Goal: Task Accomplishment & Management: Complete application form

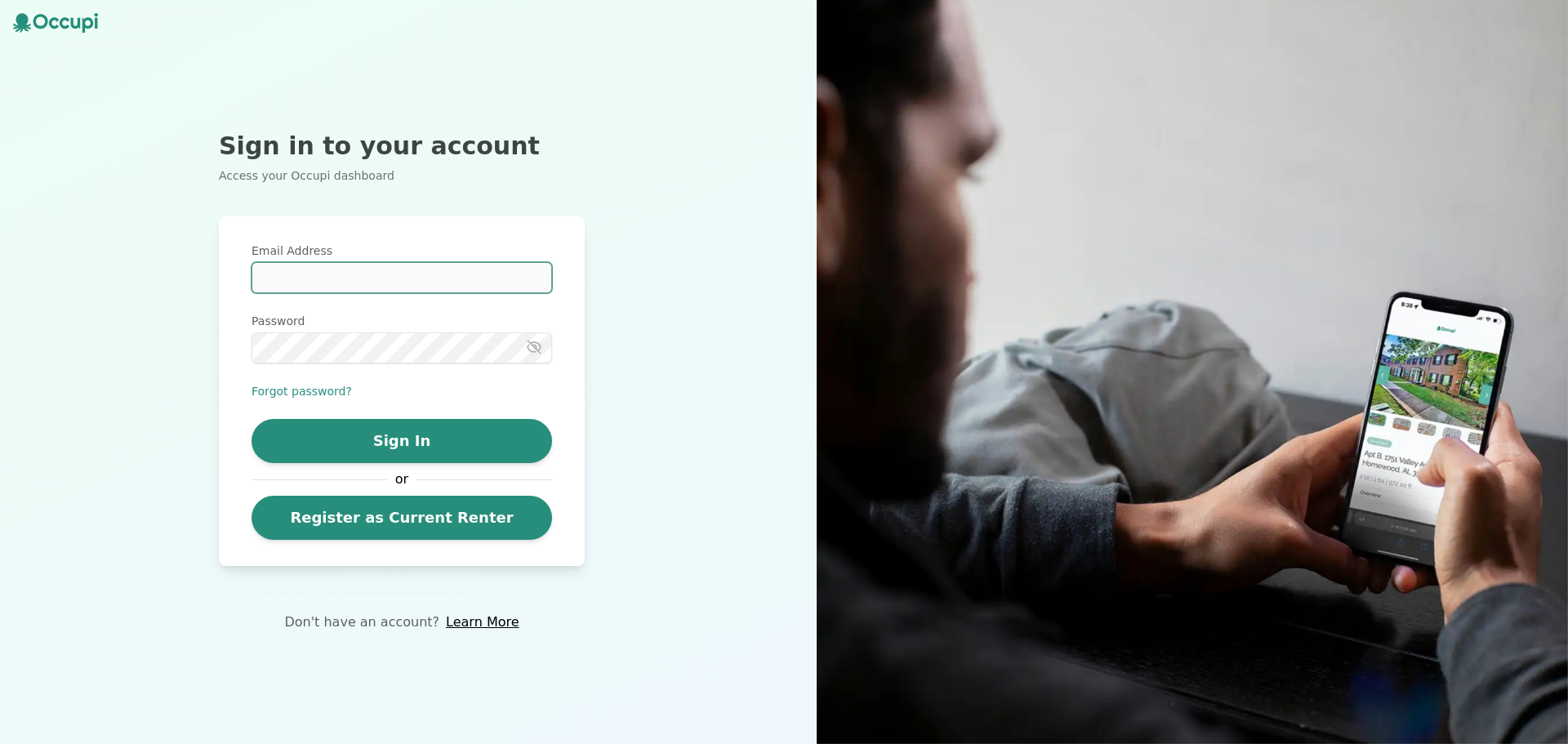
click at [339, 285] on input "Email Address" at bounding box center [402, 278] width 301 height 31
type input "*"
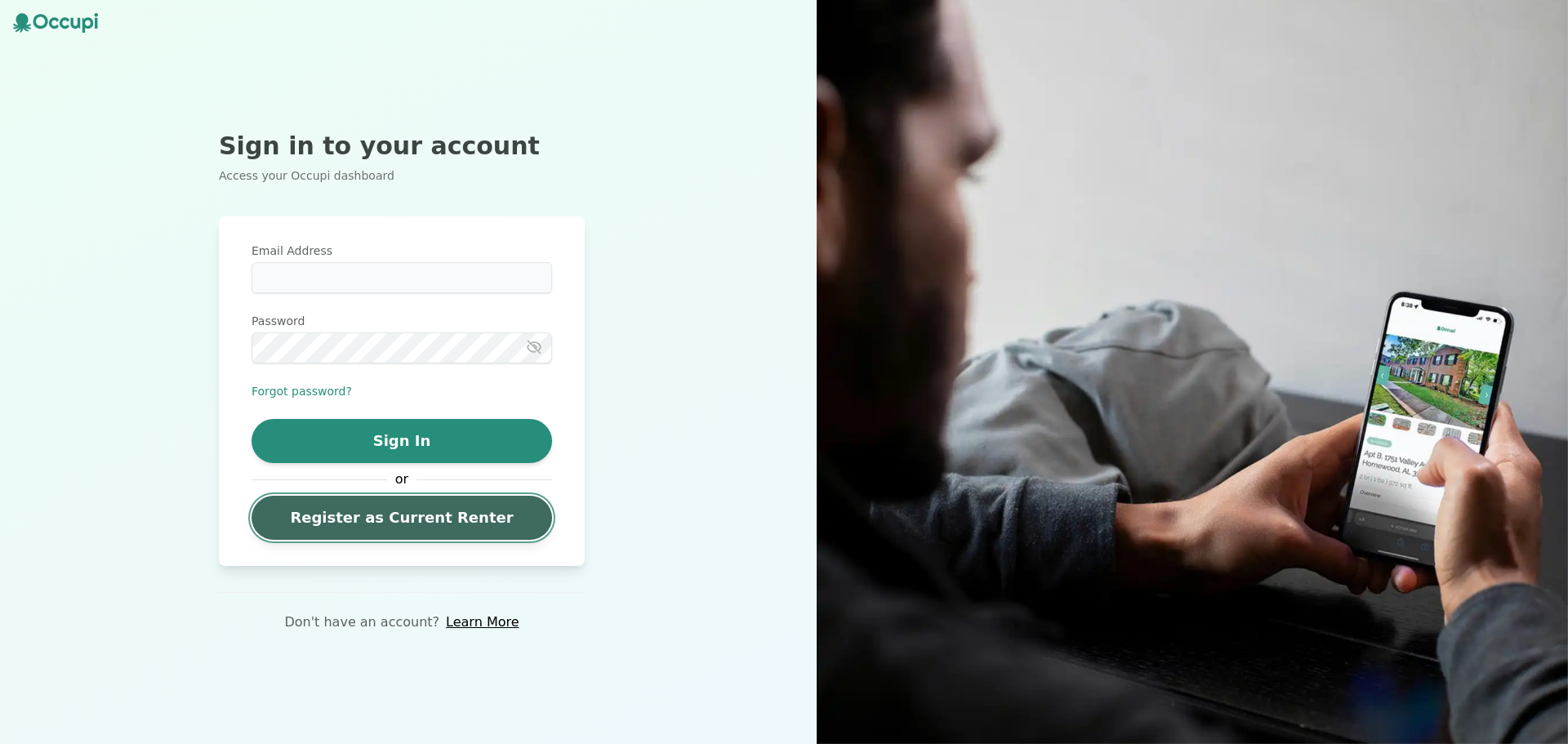
click at [382, 529] on link "Register as Current Renter" at bounding box center [402, 518] width 301 height 44
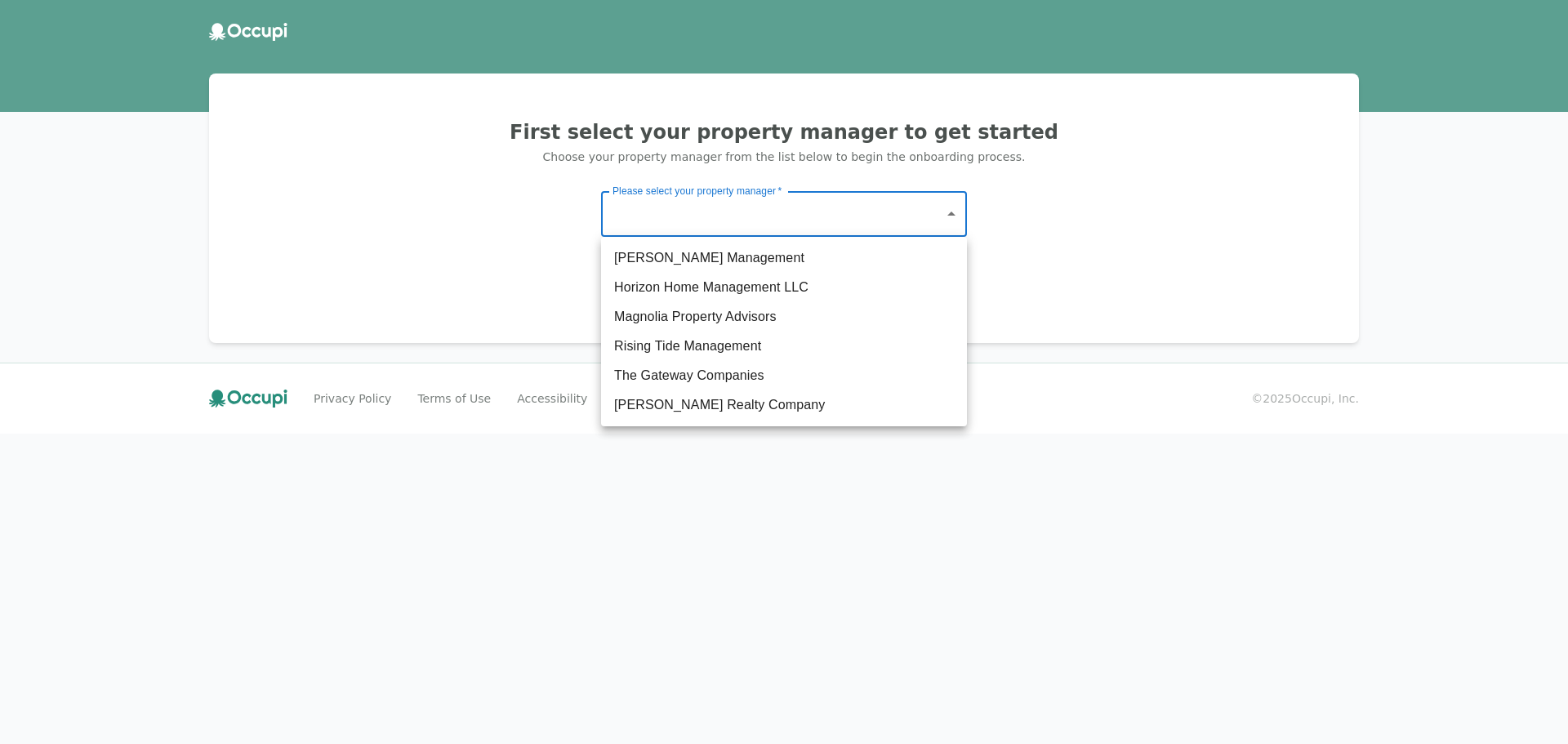
click at [858, 220] on body "First select your property manager to get started Choose your property manager …" at bounding box center [784, 372] width 1568 height 744
click at [702, 372] on li "The Gateway Companies" at bounding box center [784, 376] width 366 height 30
type input "**********"
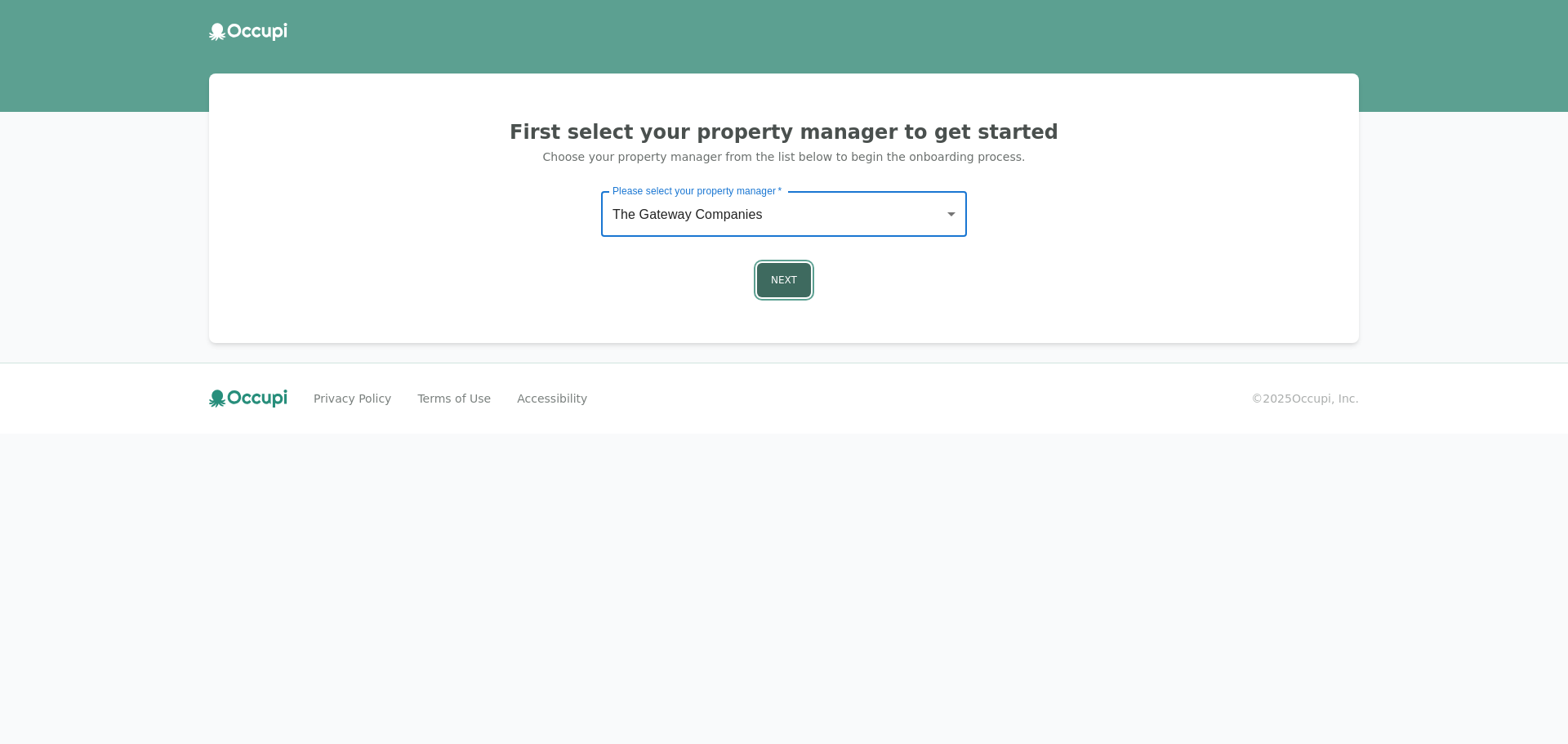
click at [785, 264] on button "Next" at bounding box center [784, 280] width 54 height 35
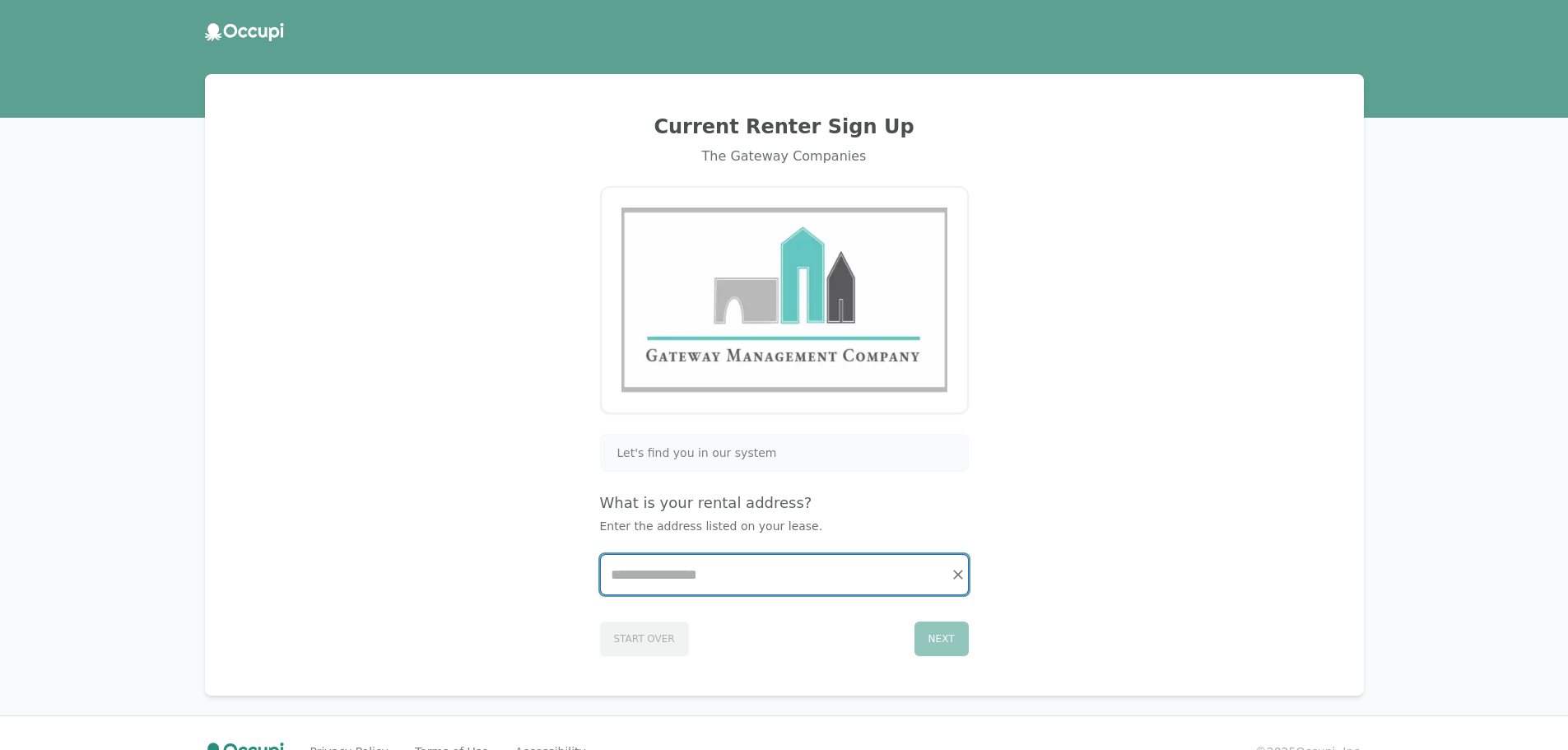
click at [666, 583] on input "Start typing..." at bounding box center [784, 575] width 367 height 40
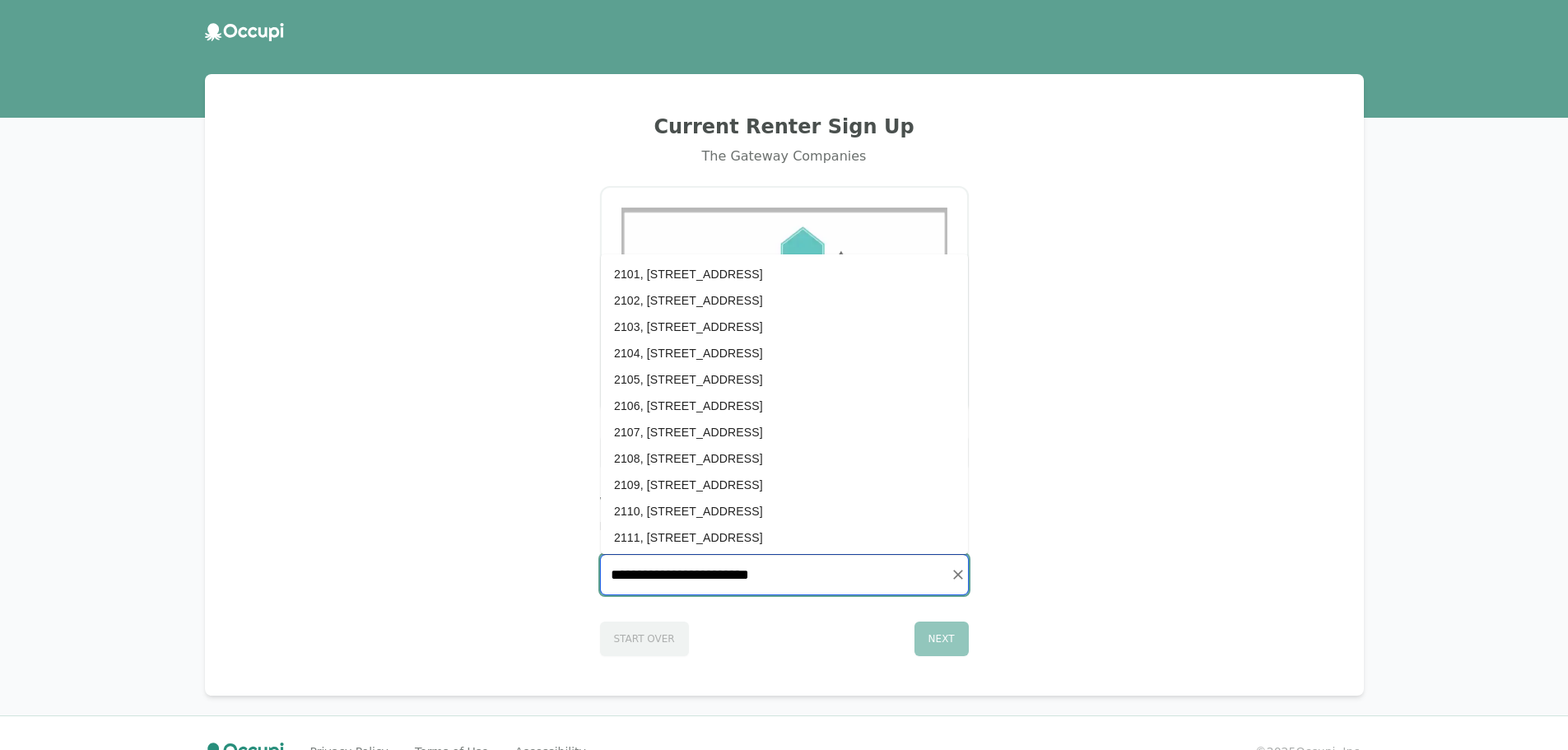
click at [741, 429] on li "2107, [STREET_ADDRESS]" at bounding box center [784, 433] width 367 height 27
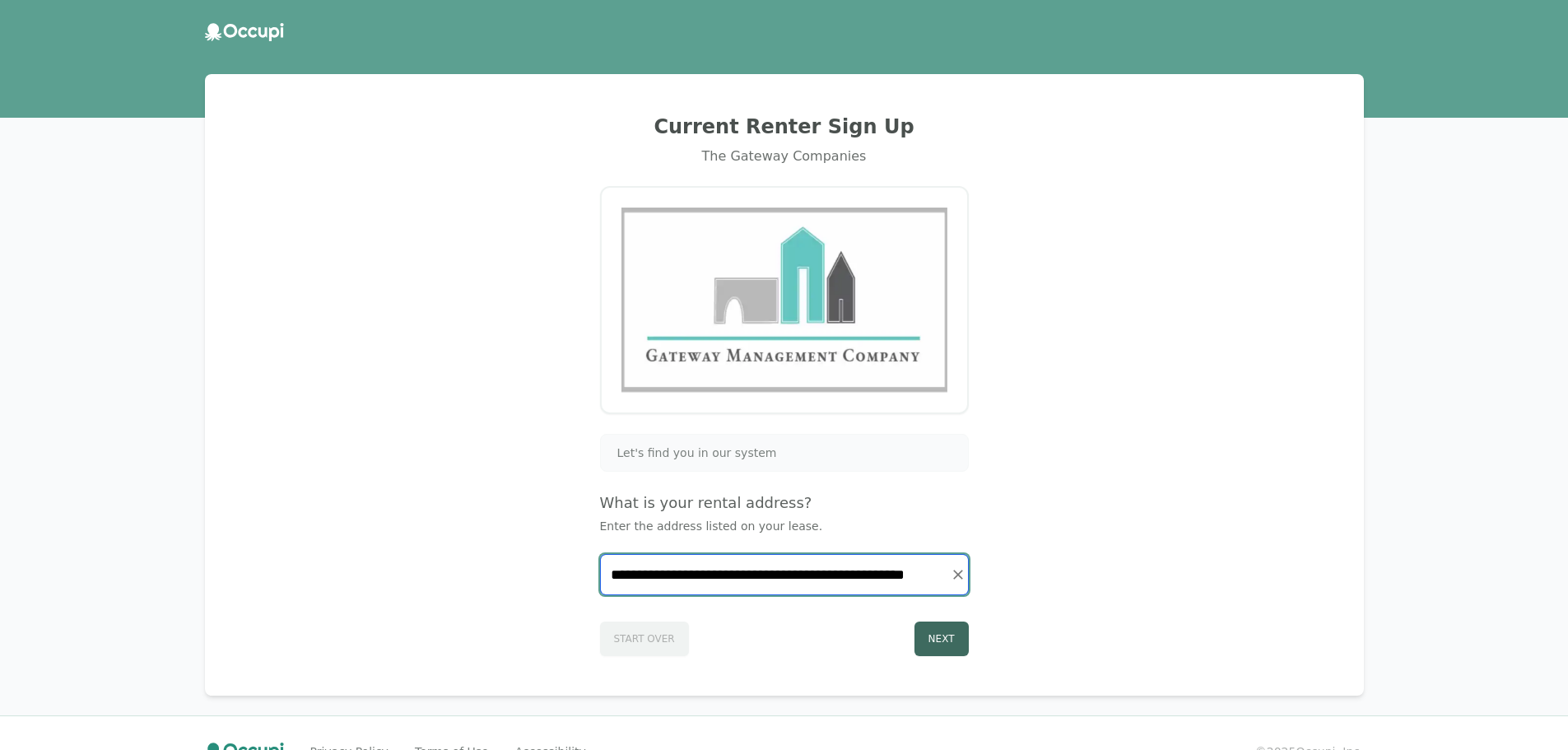
type input "**********"
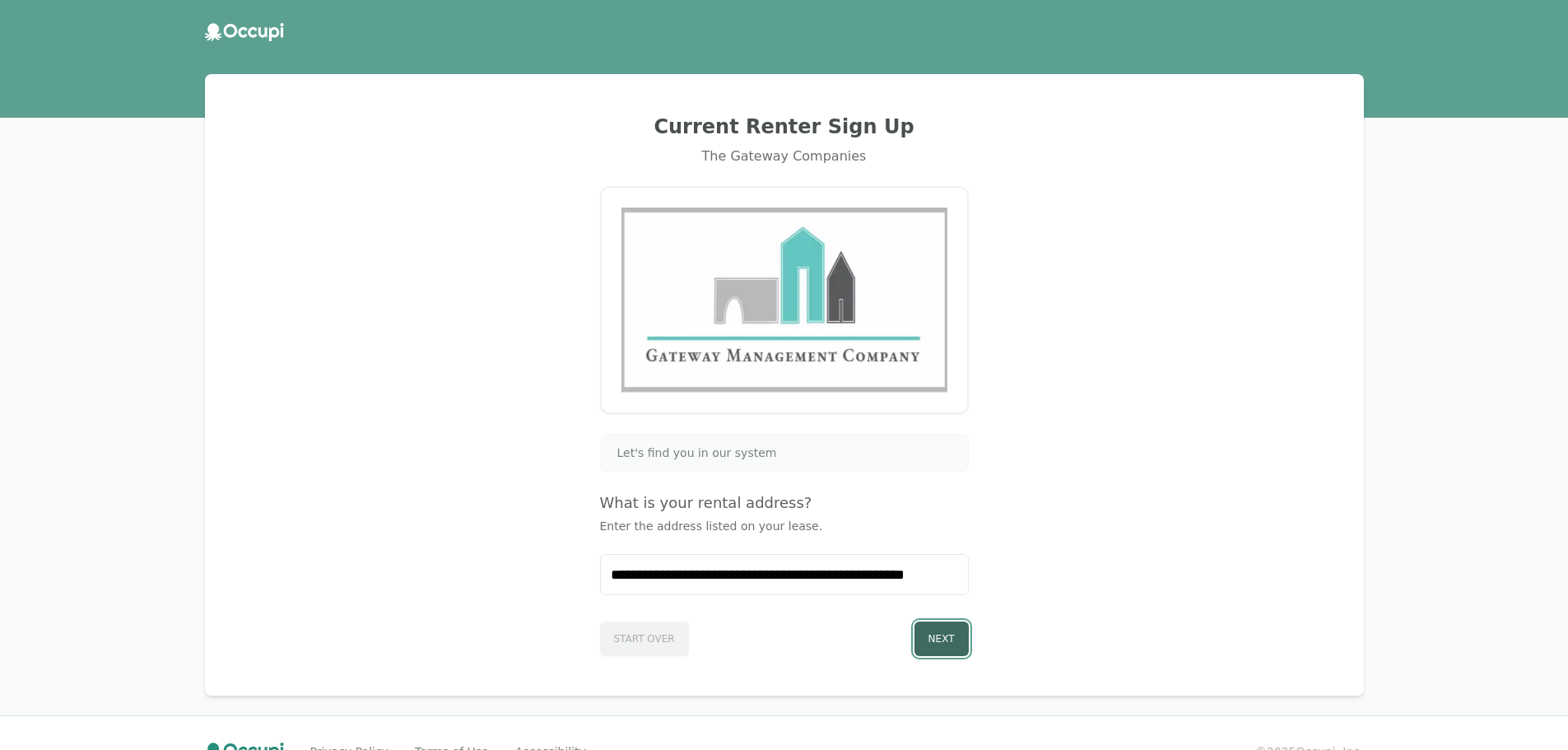
click at [936, 641] on button "Next" at bounding box center [942, 639] width 55 height 35
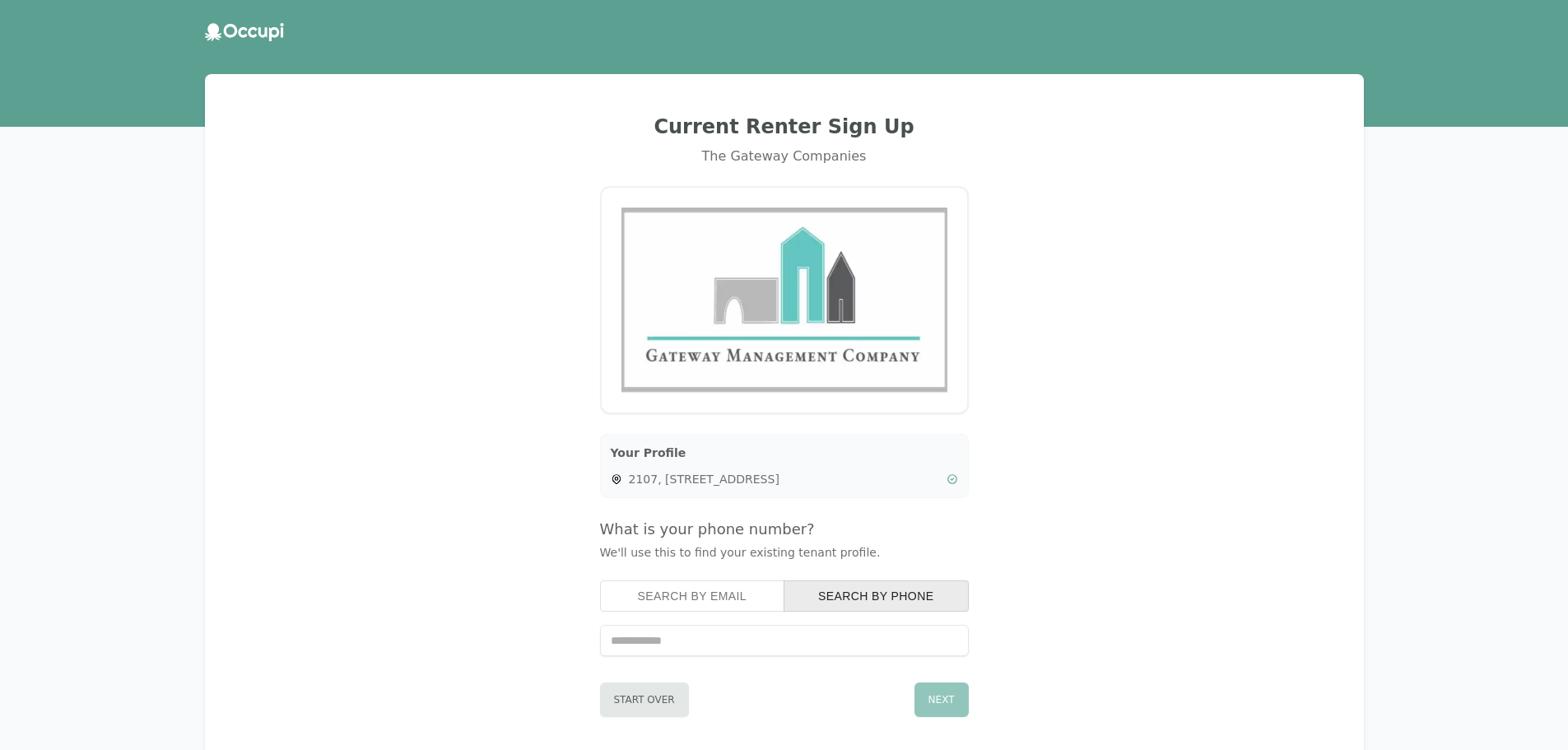
click at [712, 589] on button "Search by Email" at bounding box center [693, 597] width 186 height 31
click at [665, 645] on input "text" at bounding box center [784, 641] width 369 height 31
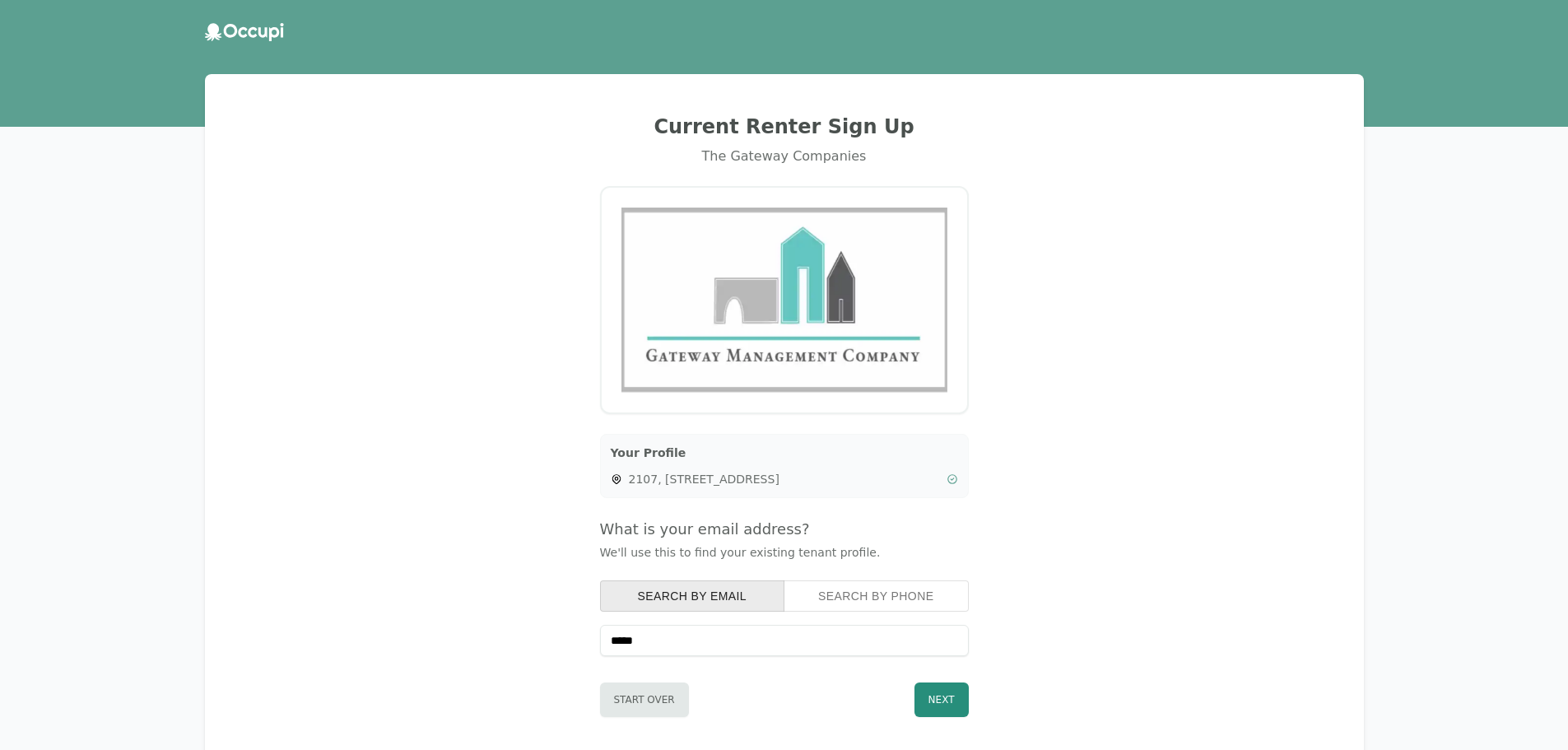
type input "**********"
click at [936, 701] on button "Next" at bounding box center [942, 700] width 55 height 35
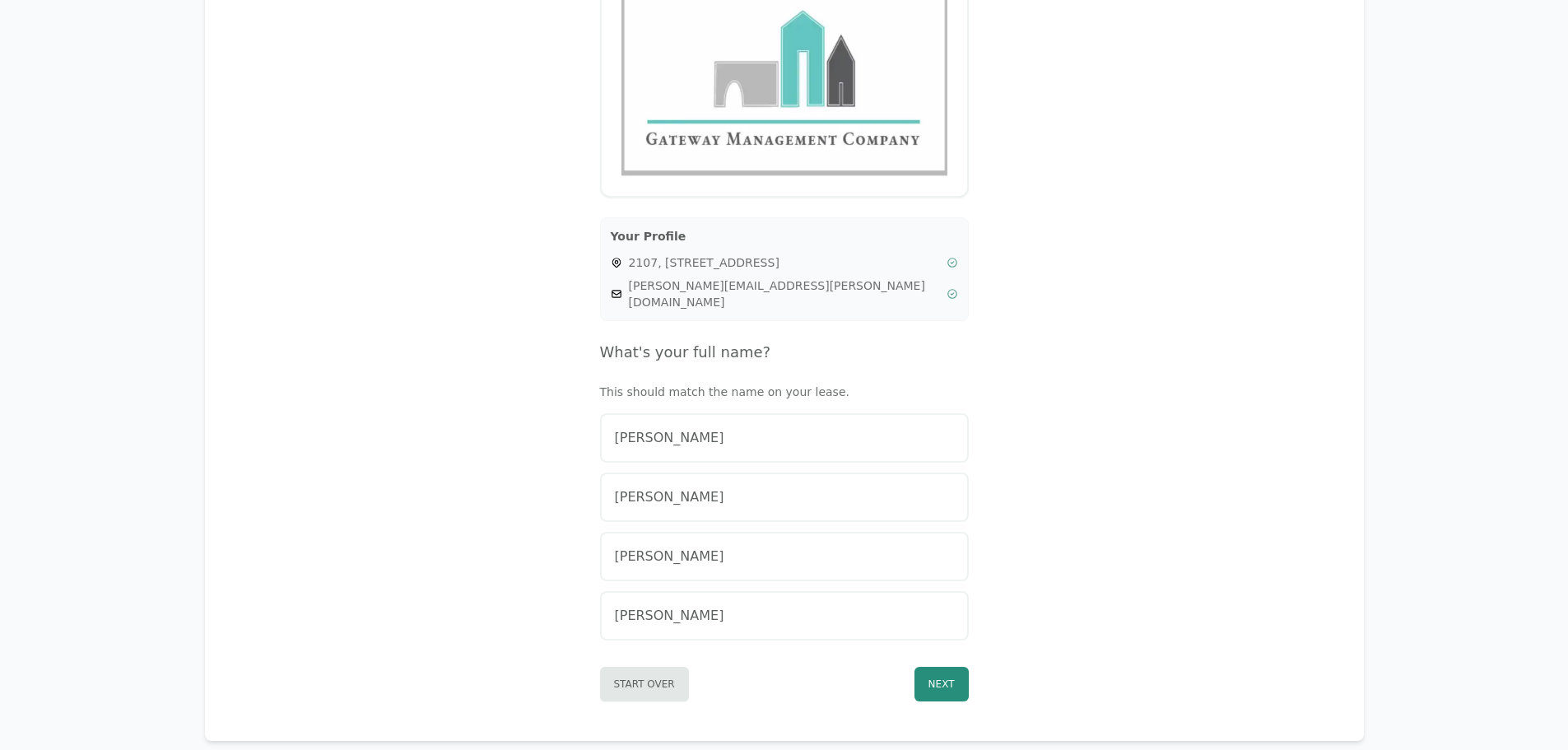
scroll to position [247, 0]
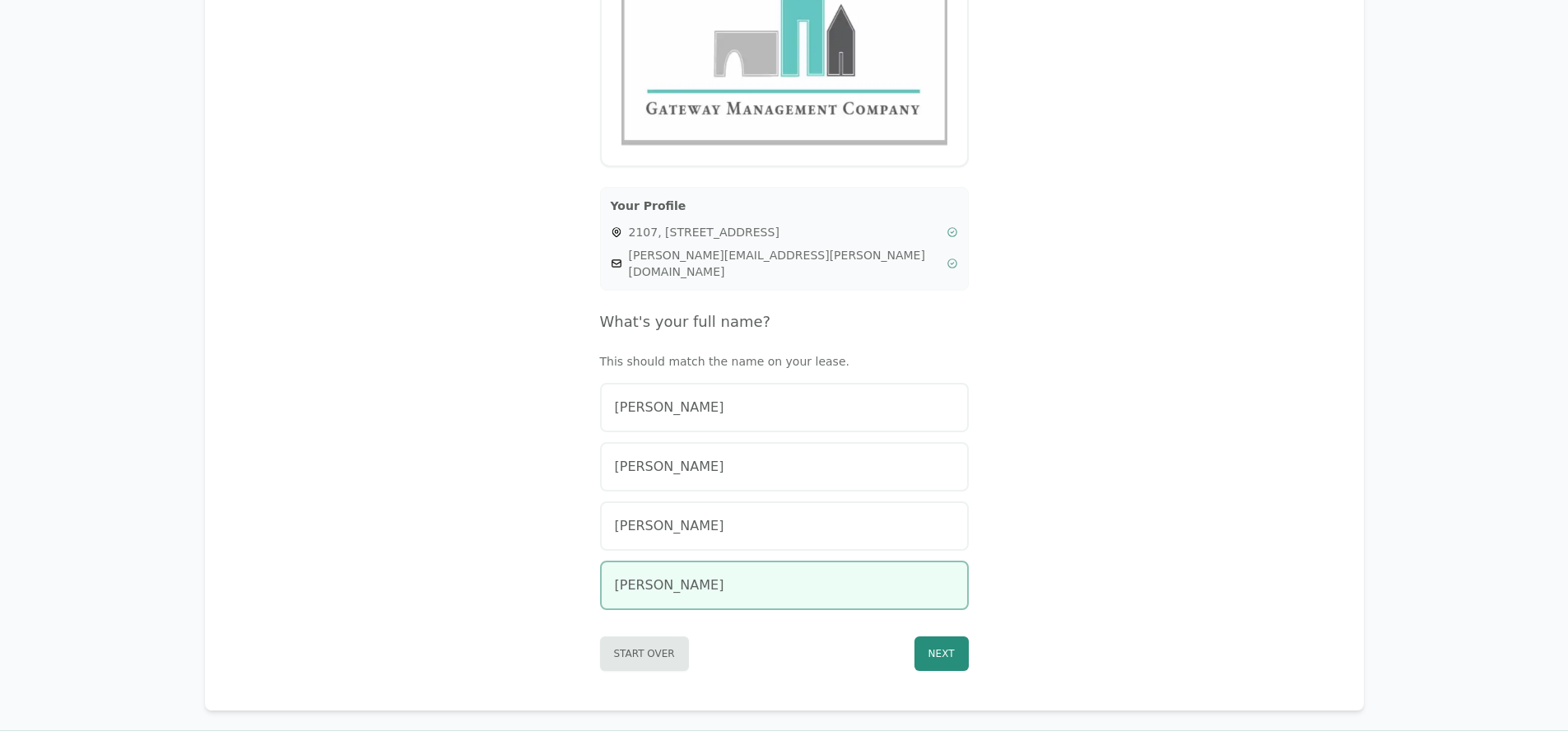
click at [694, 576] on span "[PERSON_NAME]" at bounding box center [669, 586] width 109 height 20
click at [929, 636] on button "Next" at bounding box center [942, 654] width 55 height 35
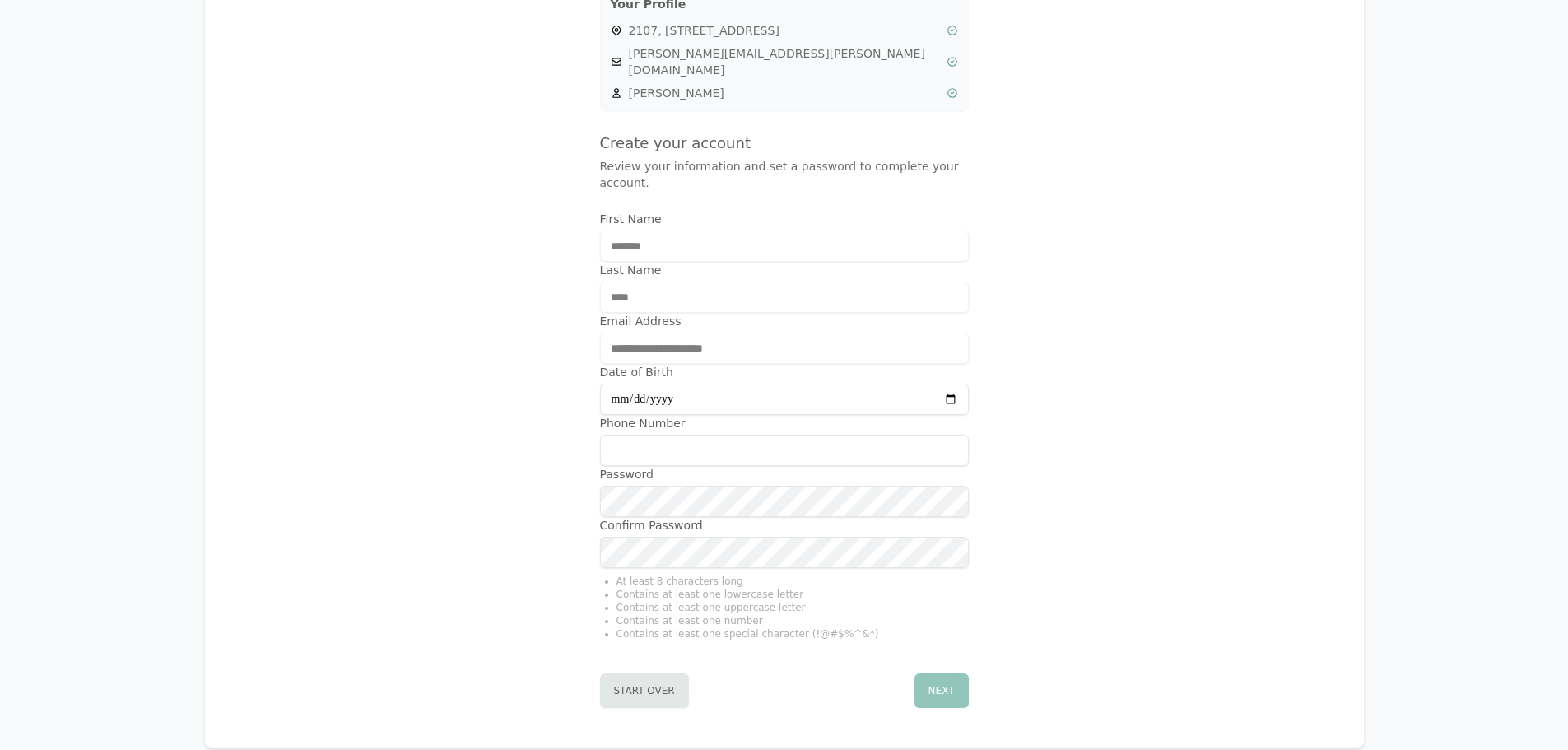
scroll to position [494, 0]
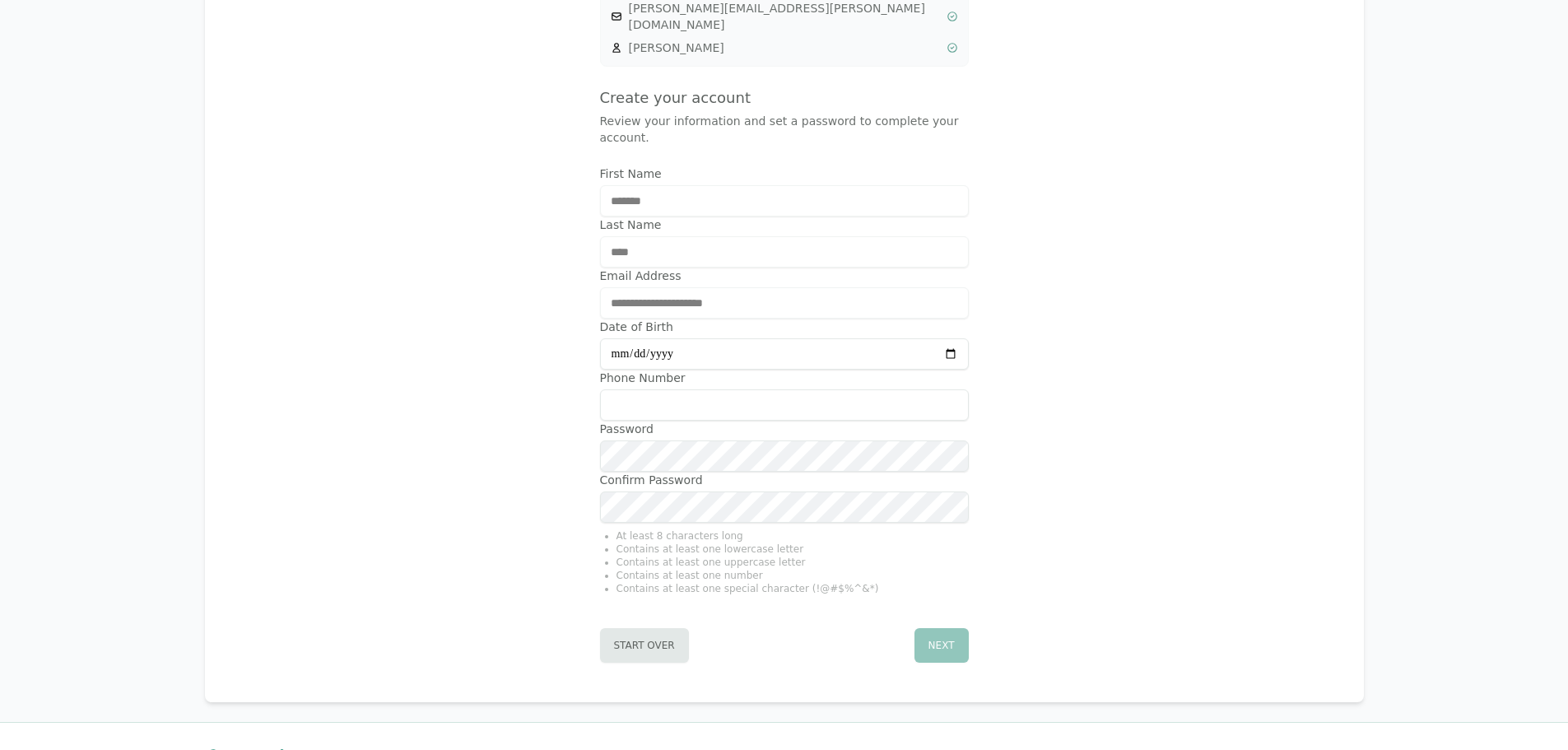
type input "**********"
click at [641, 390] on input "Phone Number" at bounding box center [784, 405] width 369 height 31
type input "**********"
click at [938, 628] on button "Next" at bounding box center [942, 646] width 55 height 35
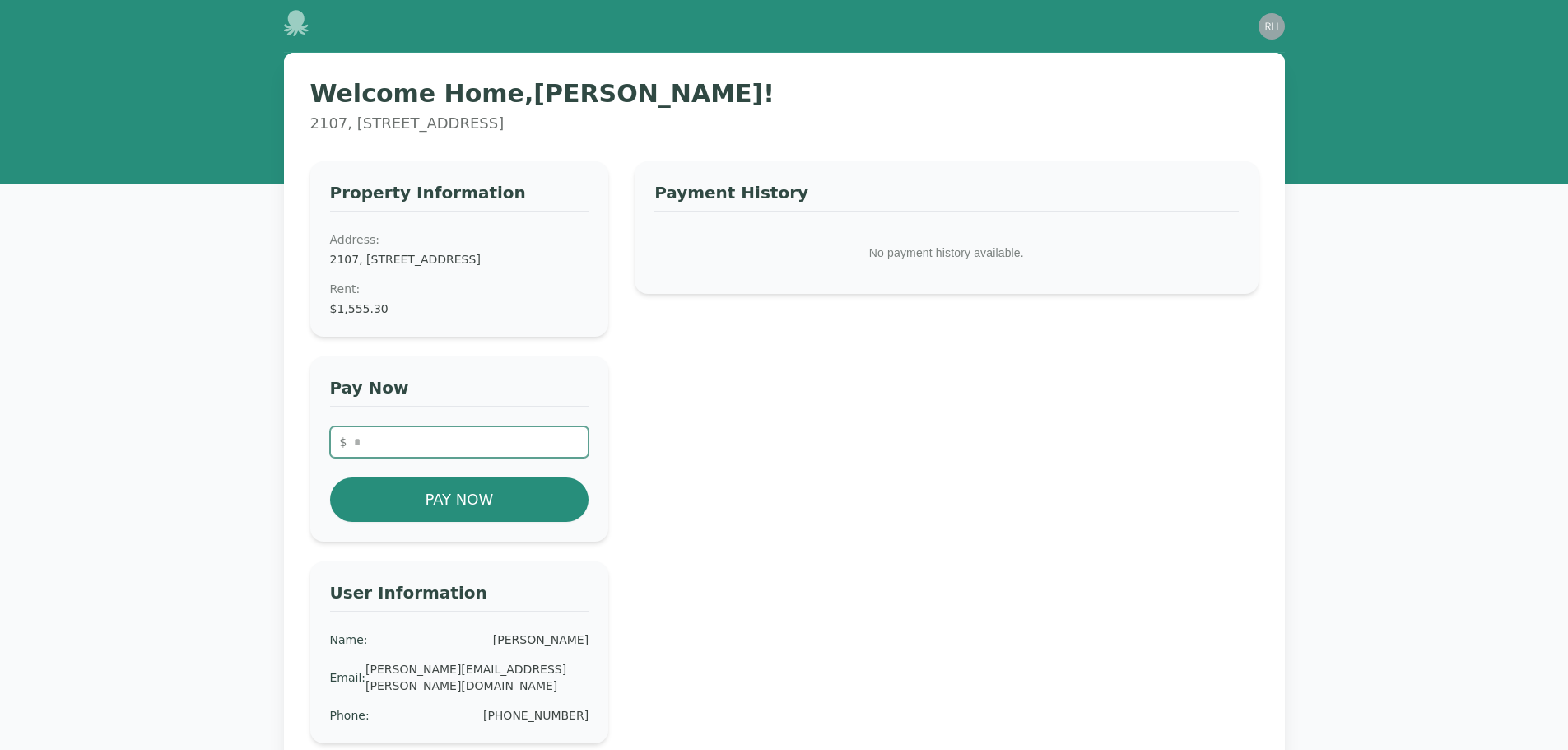
click at [441, 458] on input "number" at bounding box center [460, 443] width 259 height 31
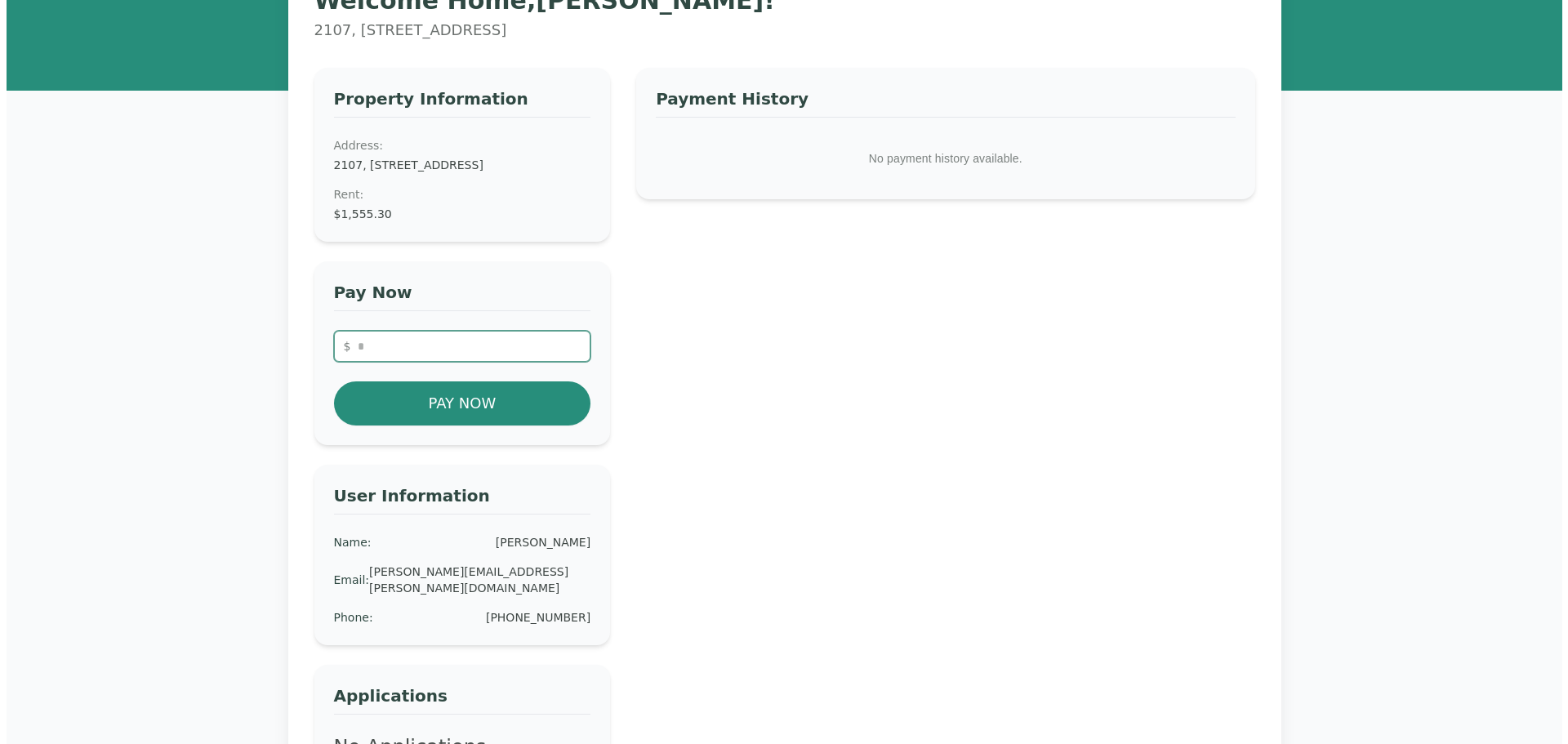
scroll to position [245, 0]
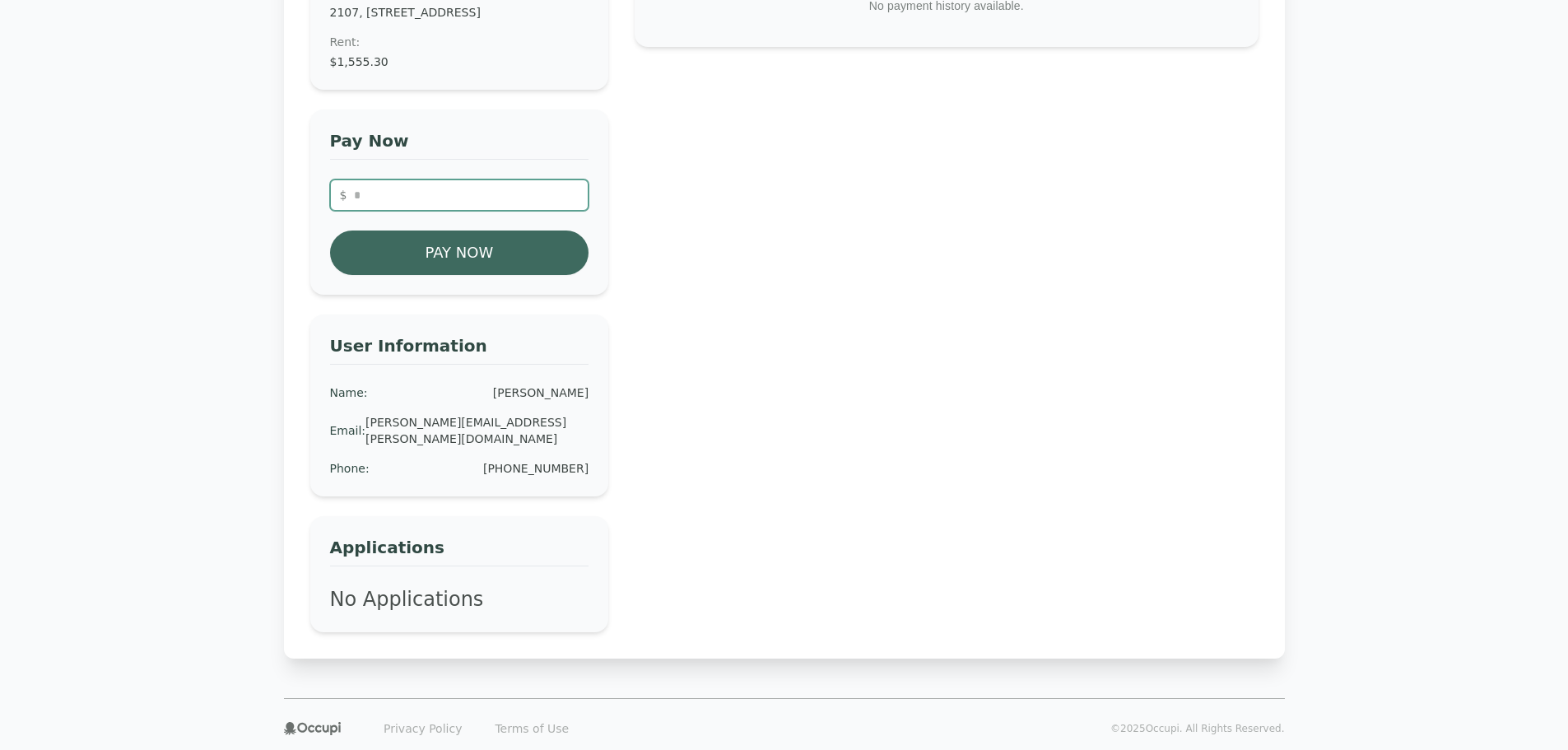
type input "*******"
click at [440, 275] on button "Pay Now" at bounding box center [460, 253] width 259 height 45
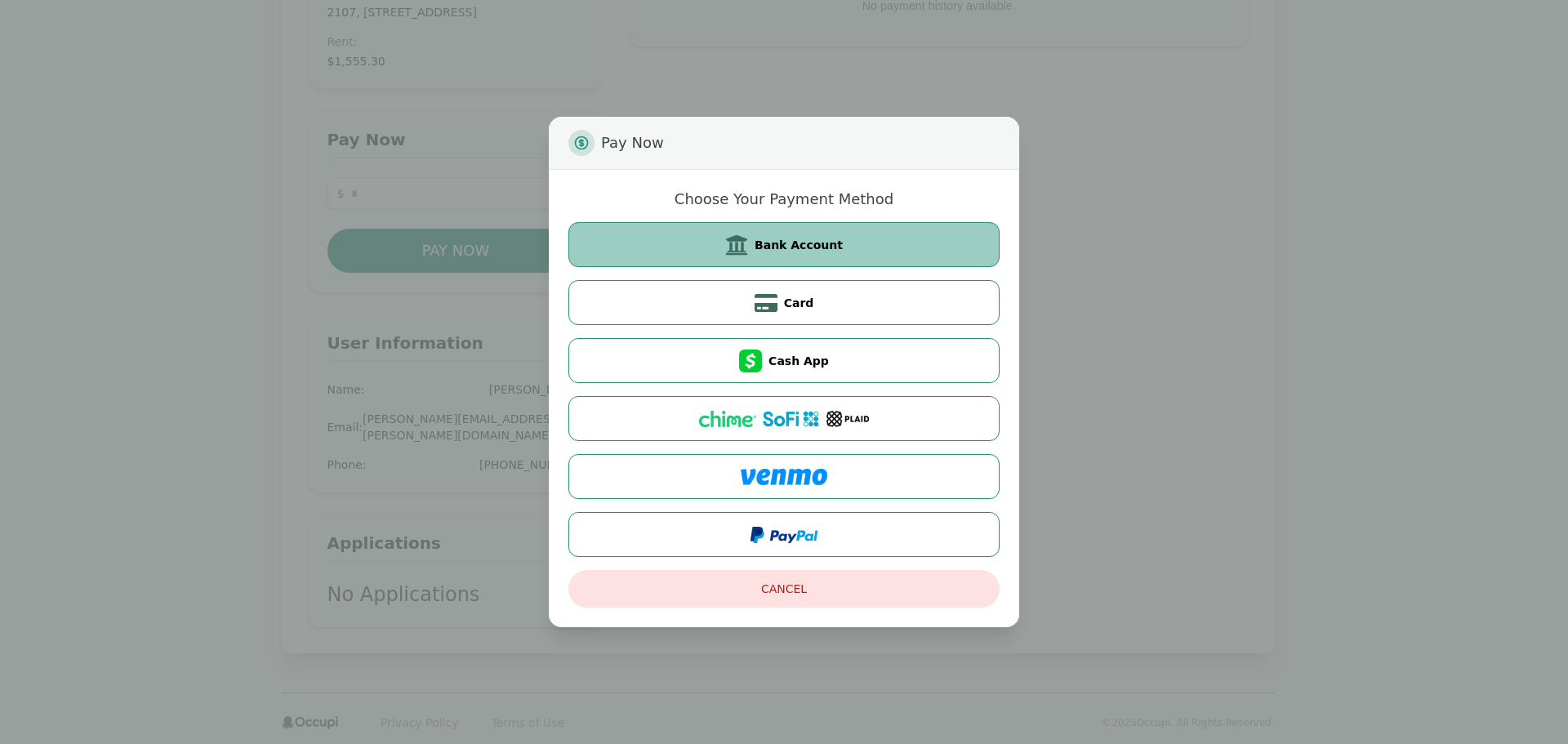
click at [862, 224] on button "Bank Account" at bounding box center [784, 244] width 431 height 45
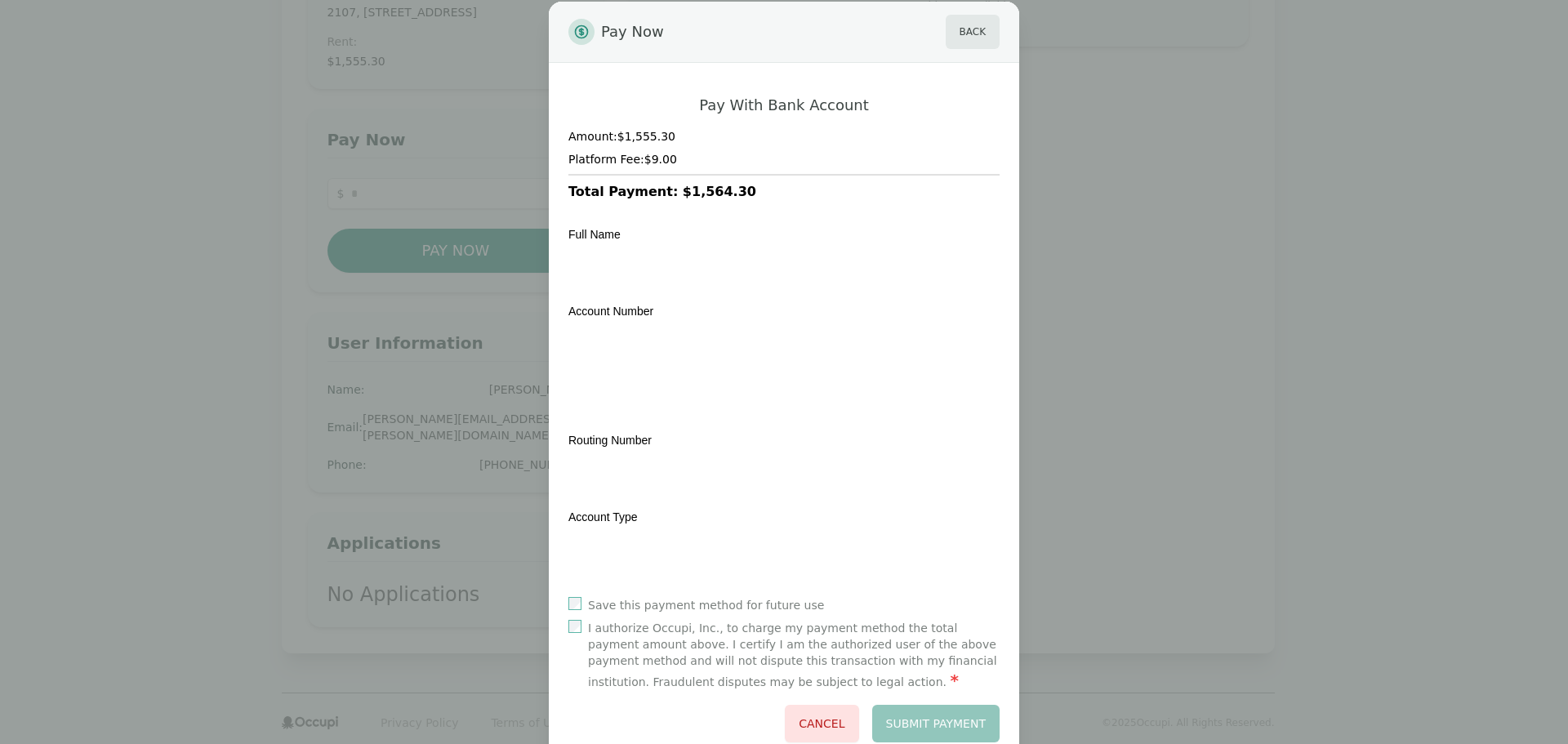
scroll to position [0, 0]
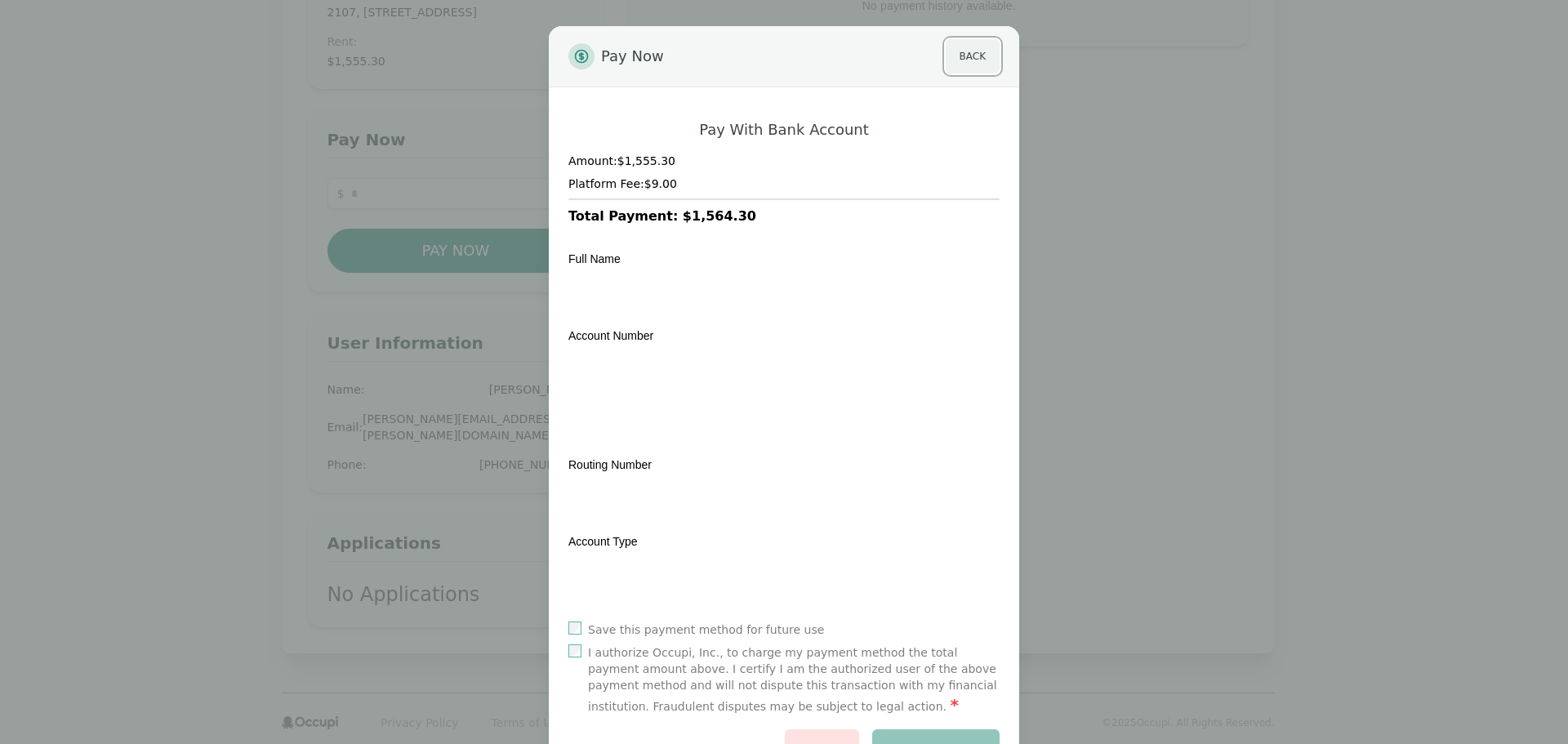
click at [964, 57] on button "Back" at bounding box center [973, 57] width 54 height 35
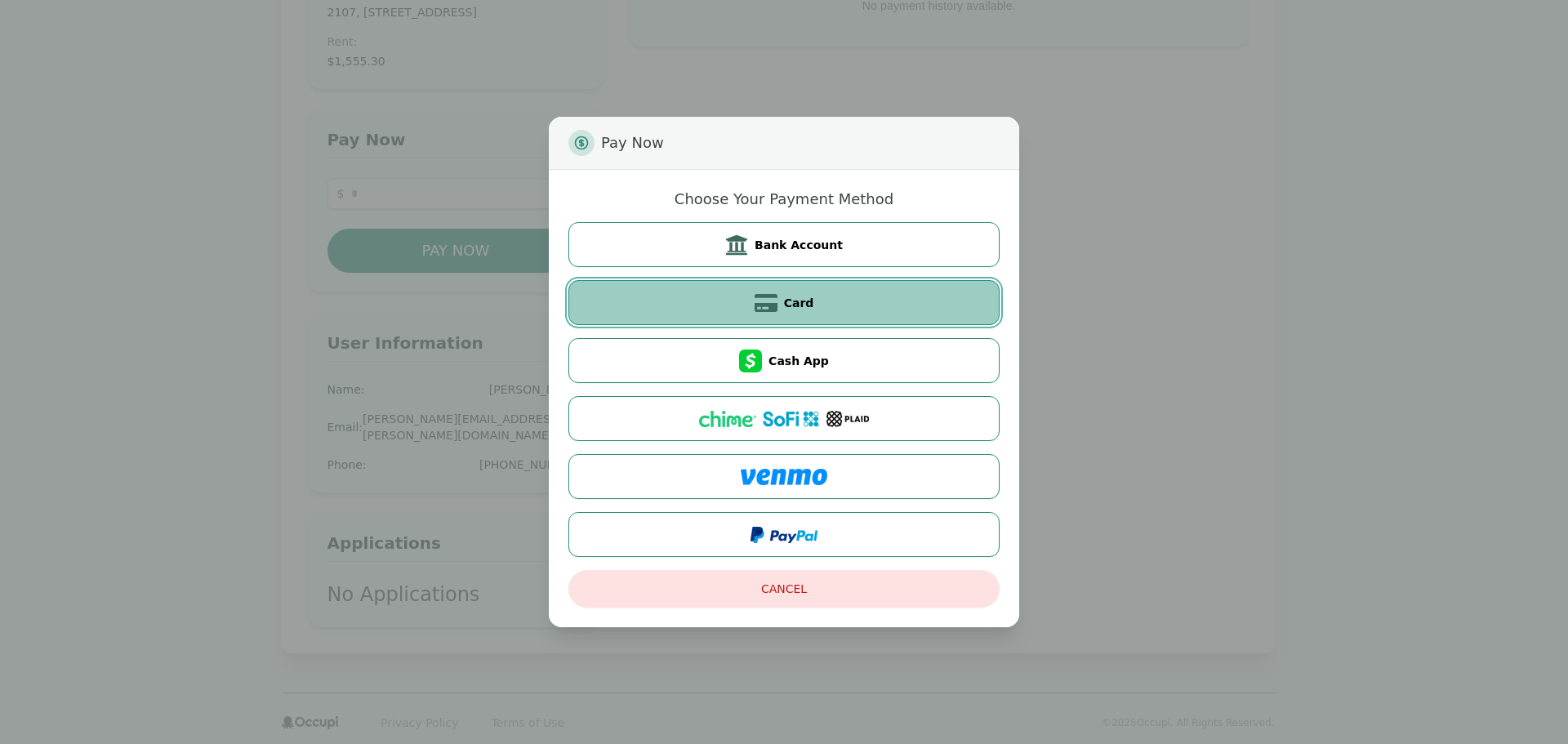
click at [853, 321] on button "Card" at bounding box center [784, 303] width 431 height 45
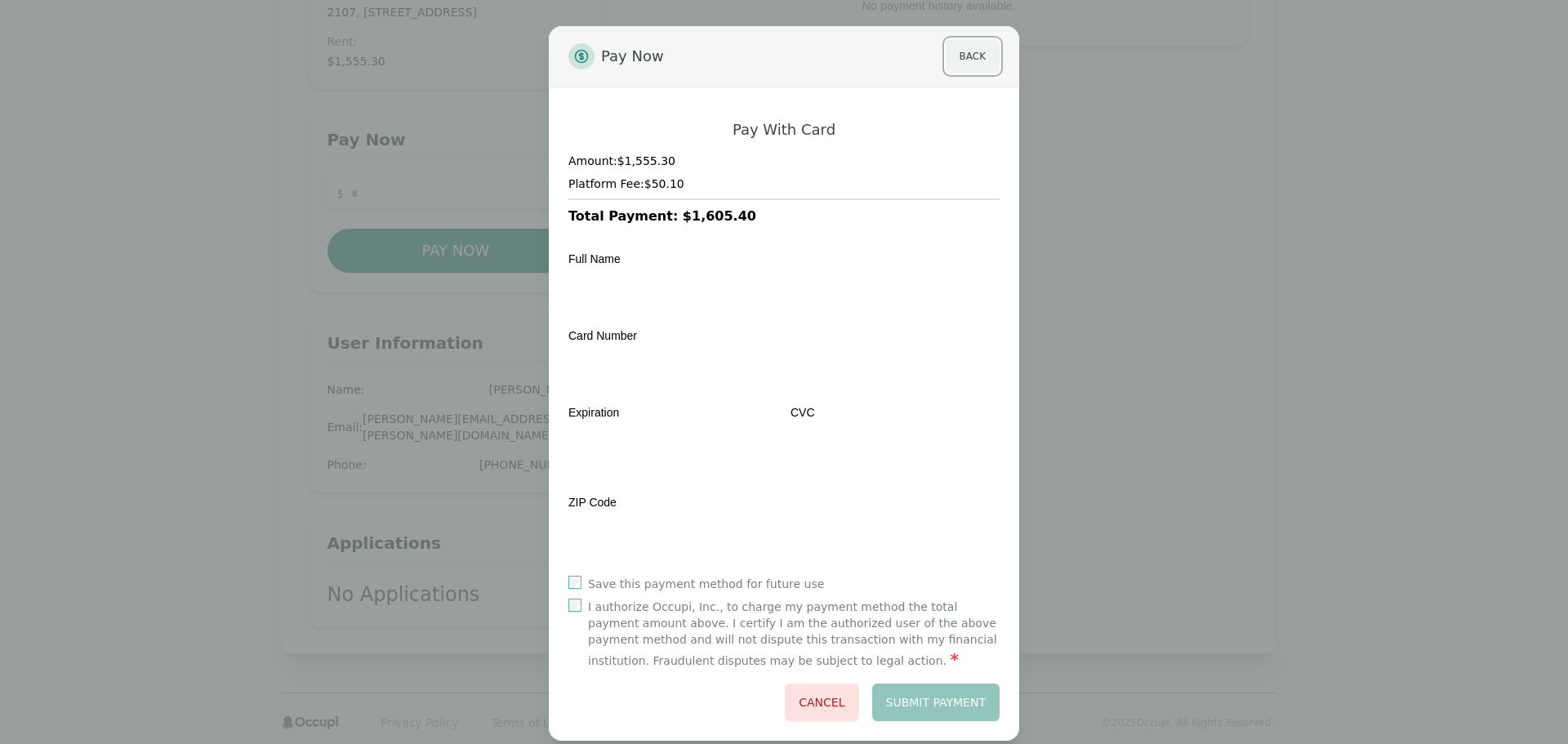
click at [967, 58] on button "Back" at bounding box center [973, 57] width 54 height 35
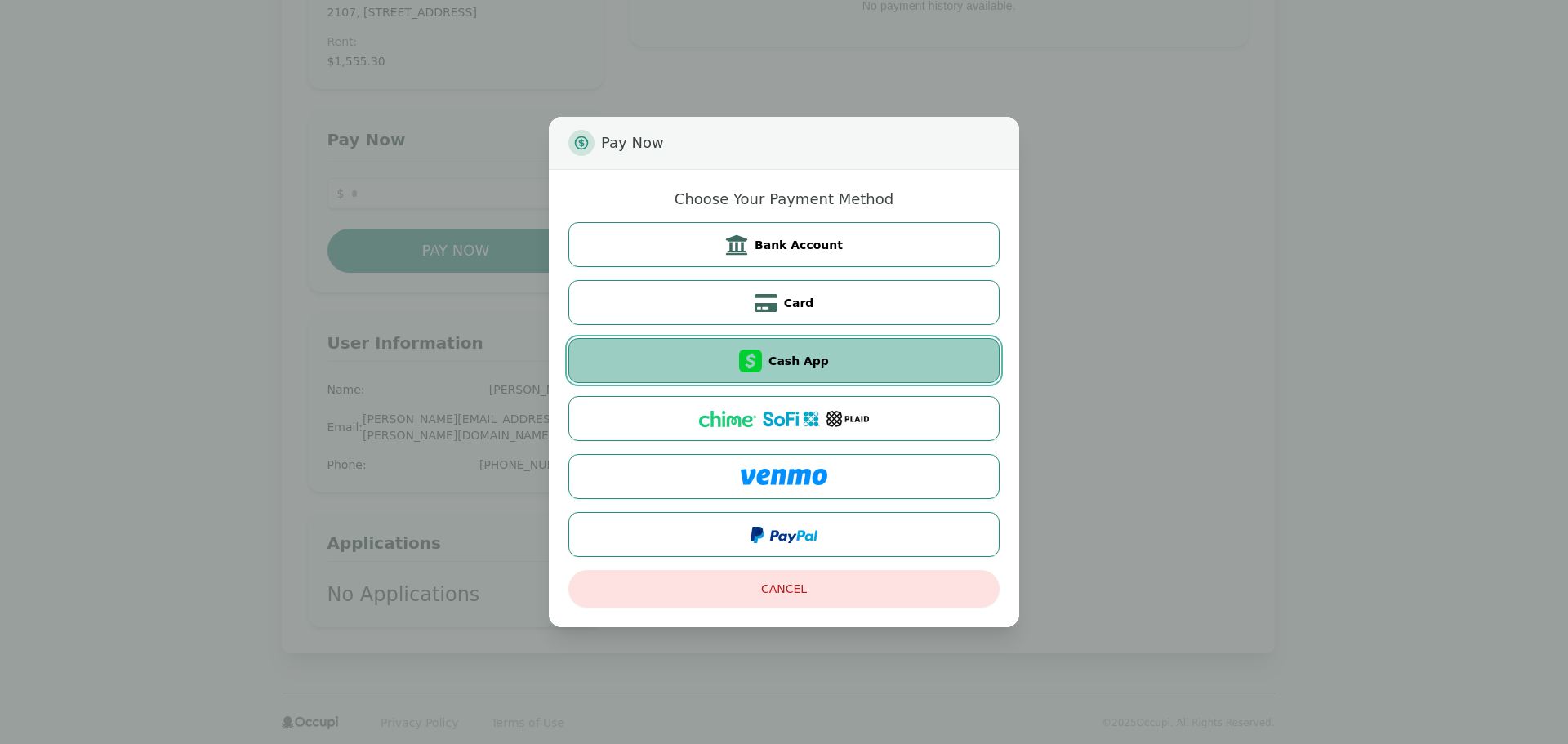
click at [804, 373] on button "Cash App" at bounding box center [784, 360] width 431 height 45
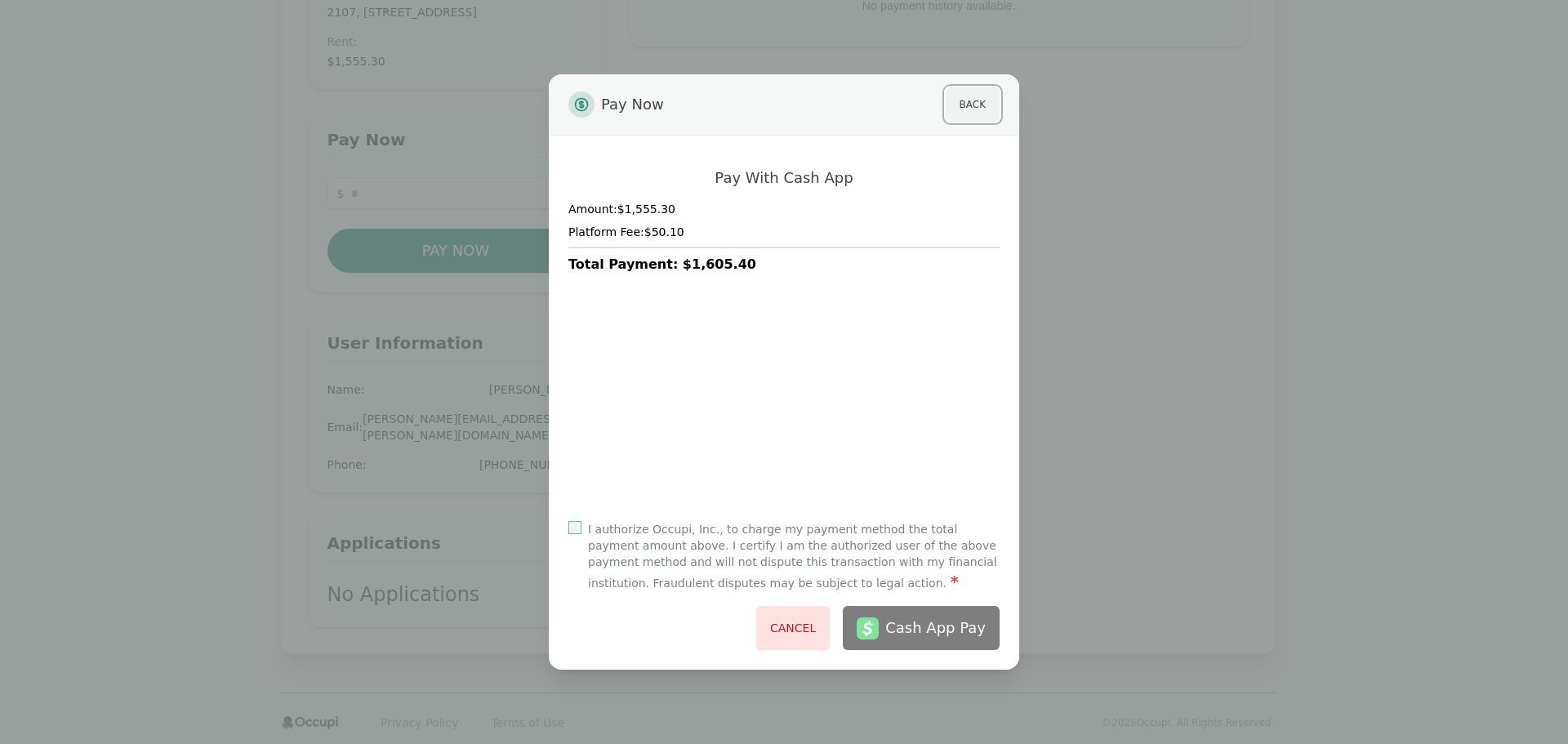
click at [960, 117] on button "Back" at bounding box center [973, 104] width 54 height 35
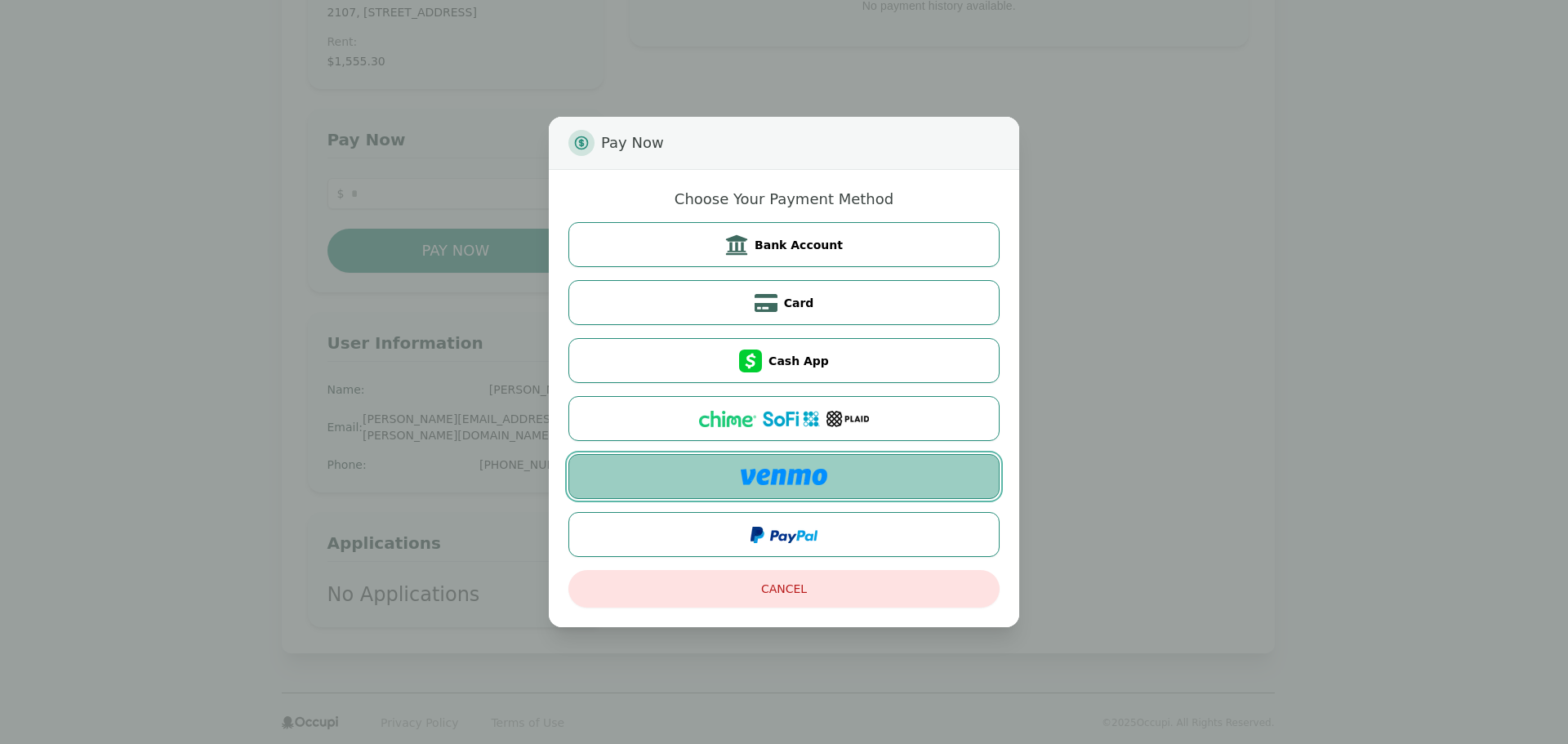
click at [803, 479] on img at bounding box center [783, 477] width 86 height 16
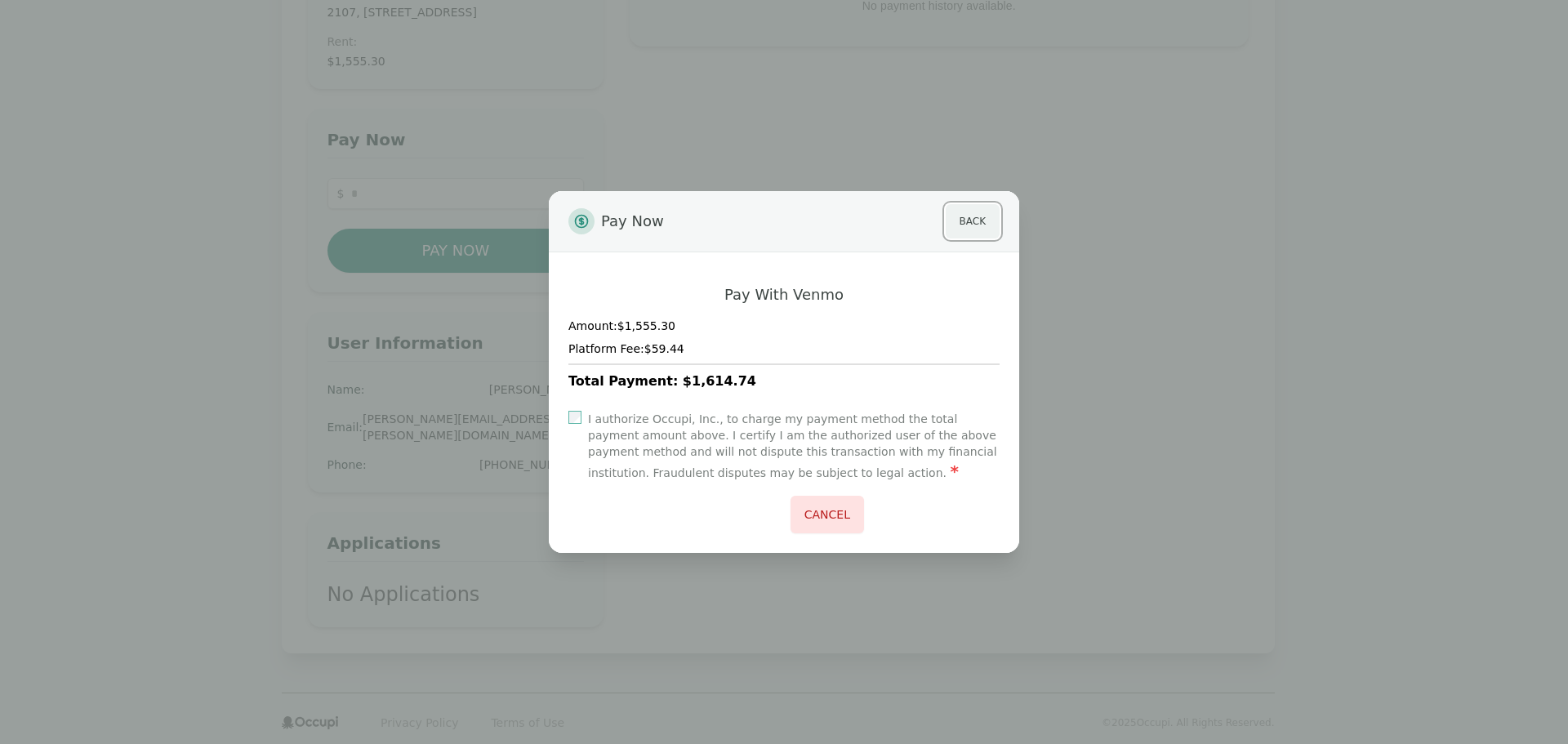
click at [971, 214] on button "Back" at bounding box center [973, 221] width 54 height 35
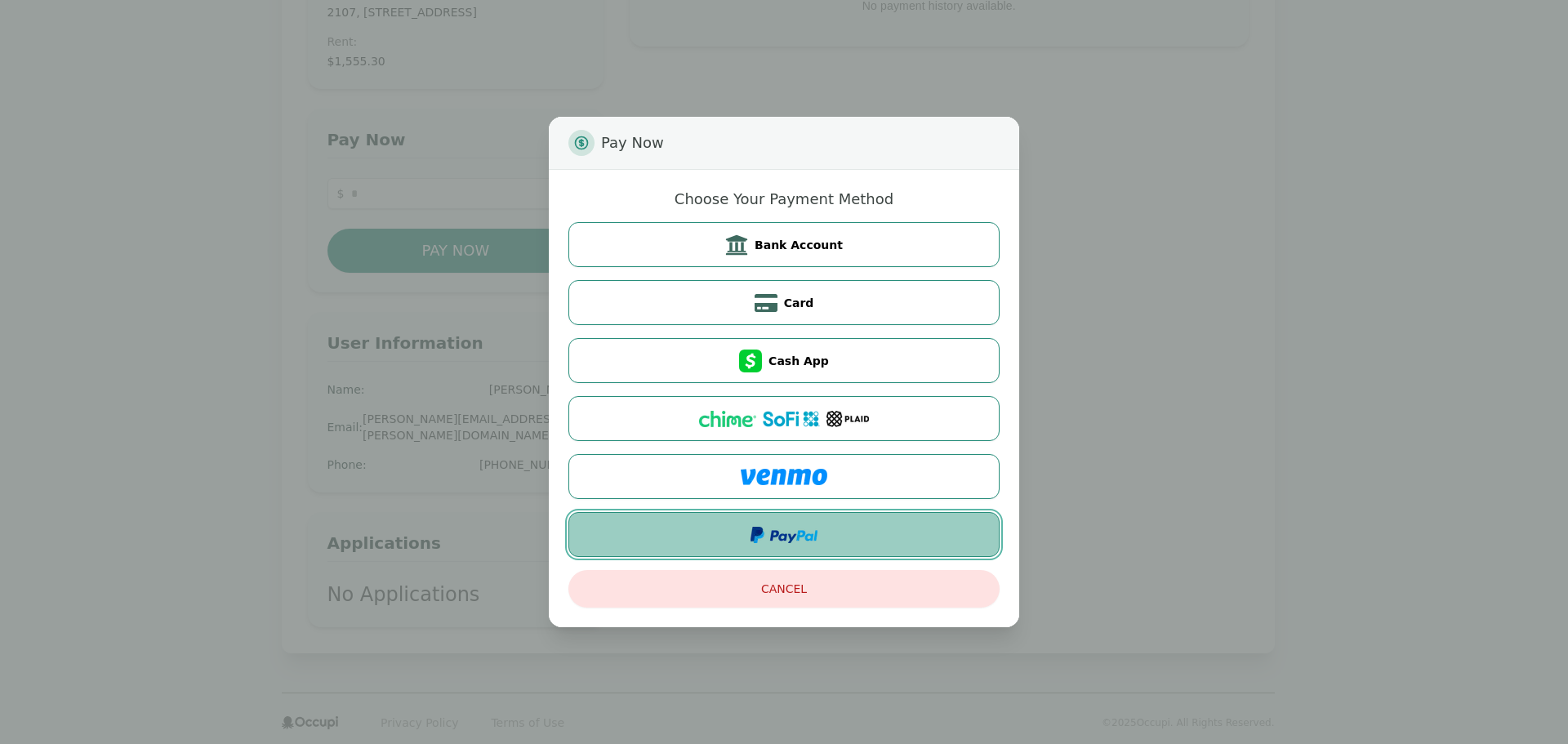
click at [815, 547] on button at bounding box center [784, 534] width 431 height 45
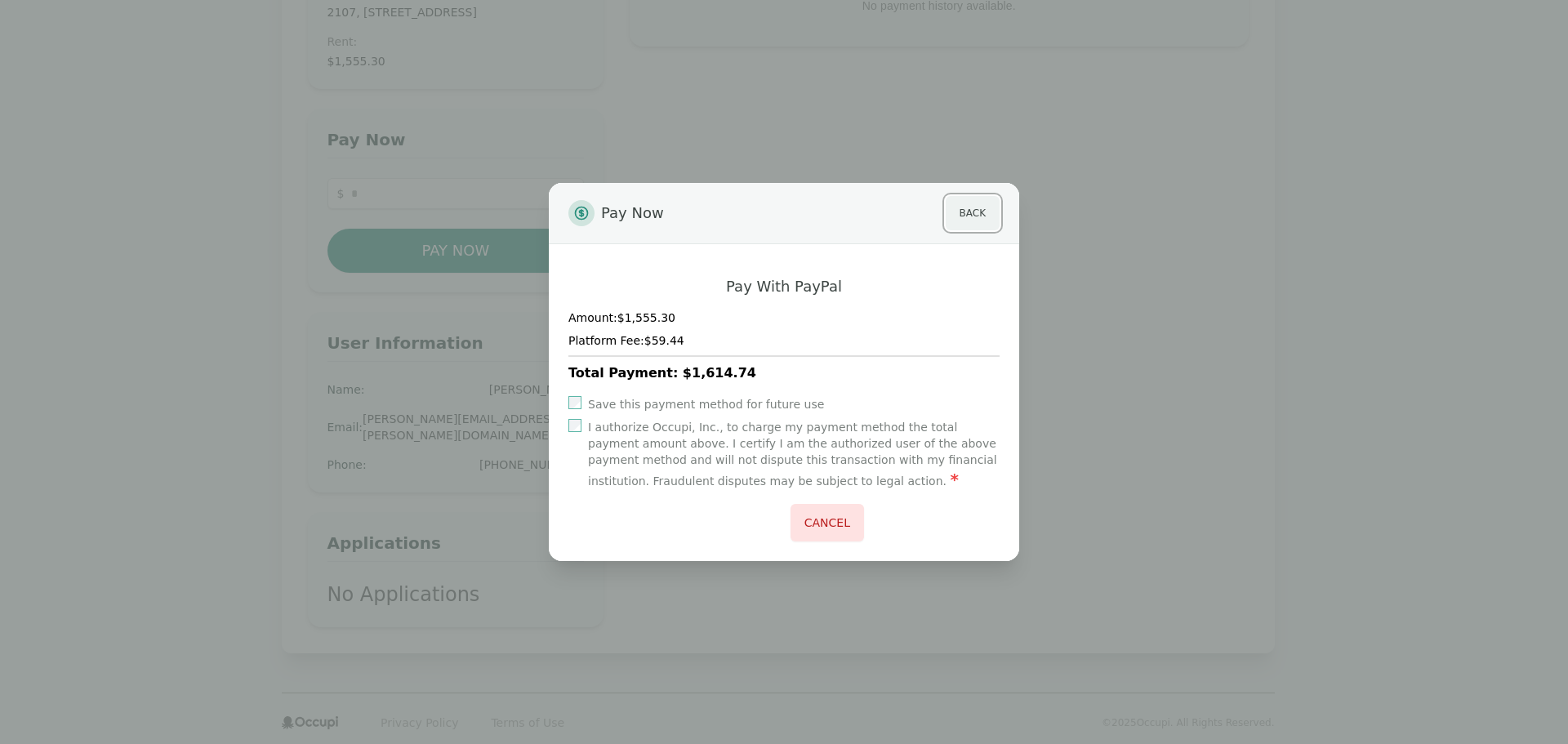
click at [970, 216] on button "Back" at bounding box center [973, 214] width 54 height 35
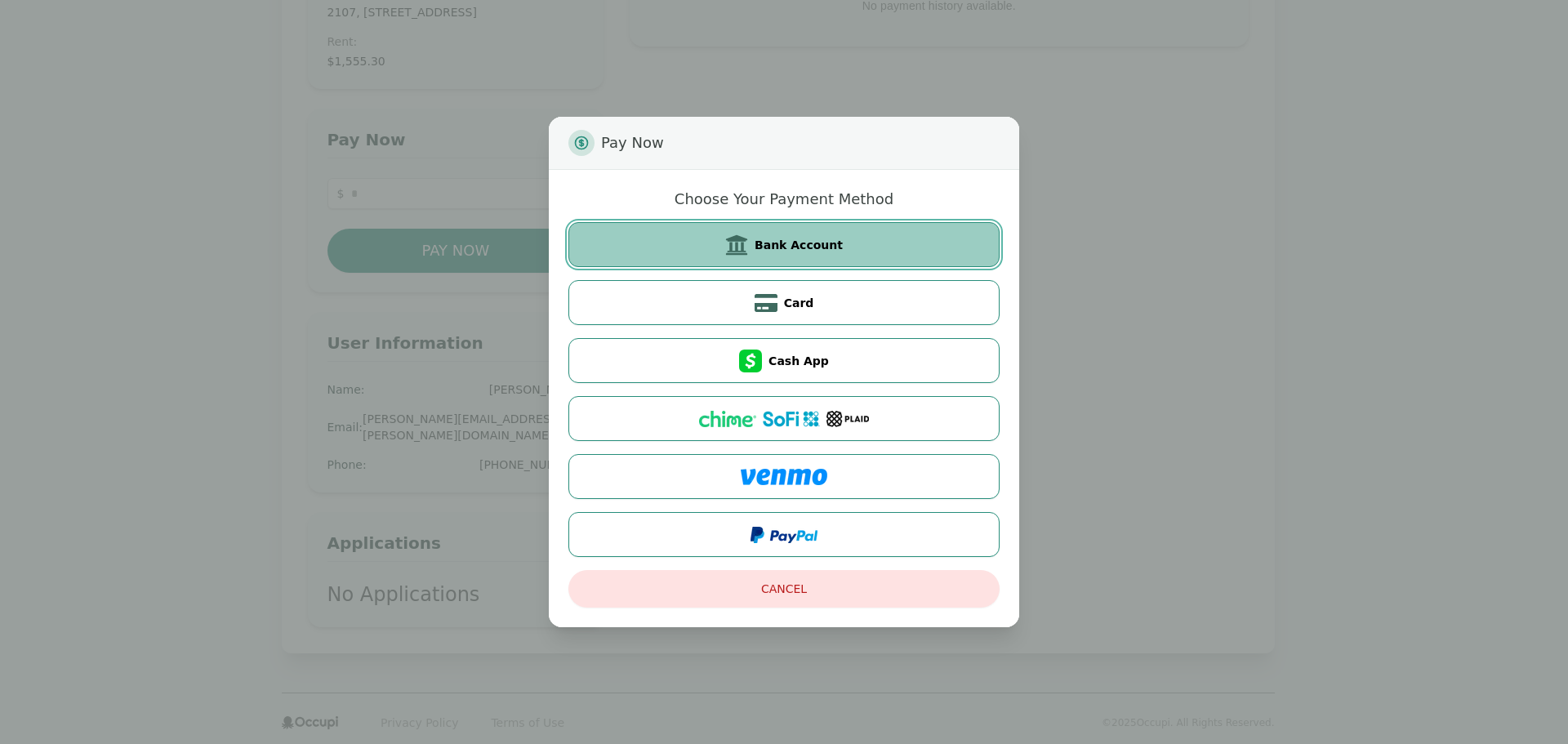
click at [768, 229] on button "Bank Account" at bounding box center [784, 244] width 431 height 45
